Goal: Navigation & Orientation: Find specific page/section

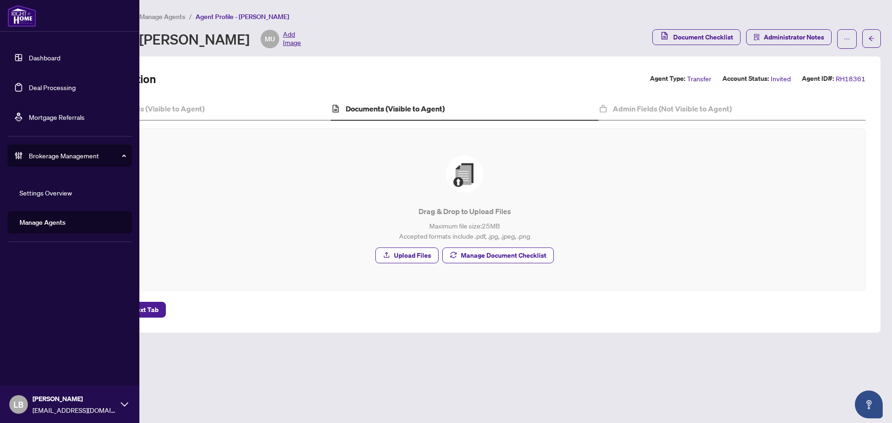
click at [29, 57] on link "Dashboard" at bounding box center [45, 57] width 32 height 8
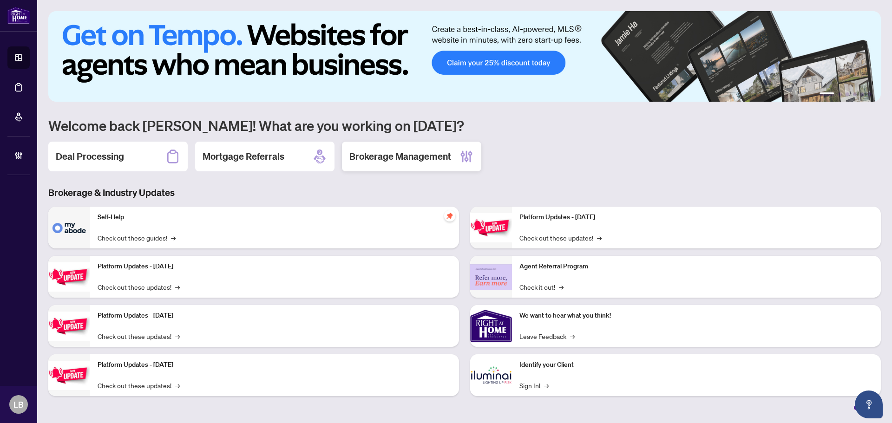
click at [389, 160] on h2 "Brokerage Management" at bounding box center [400, 156] width 102 height 13
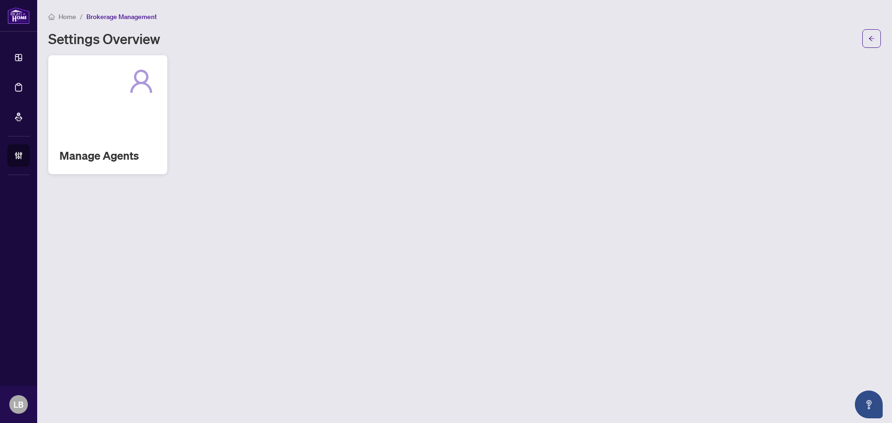
click at [124, 140] on div "Manage Agents" at bounding box center [107, 114] width 119 height 119
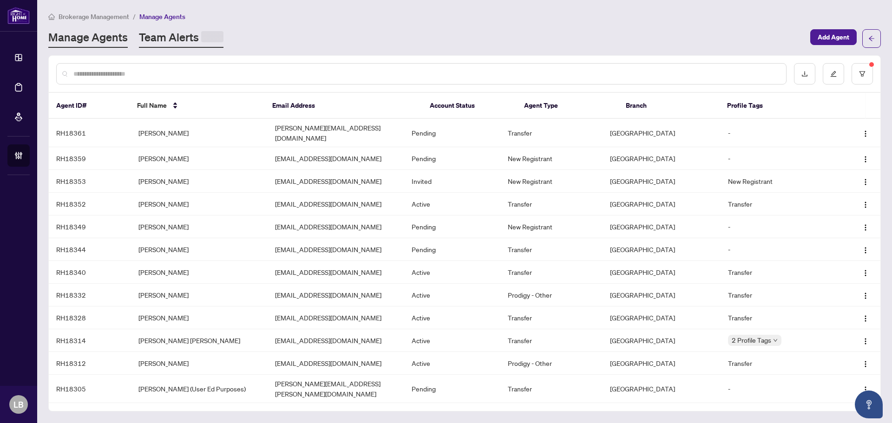
click at [186, 42] on link "Team Alerts" at bounding box center [181, 39] width 85 height 18
